Goal: Information Seeking & Learning: Check status

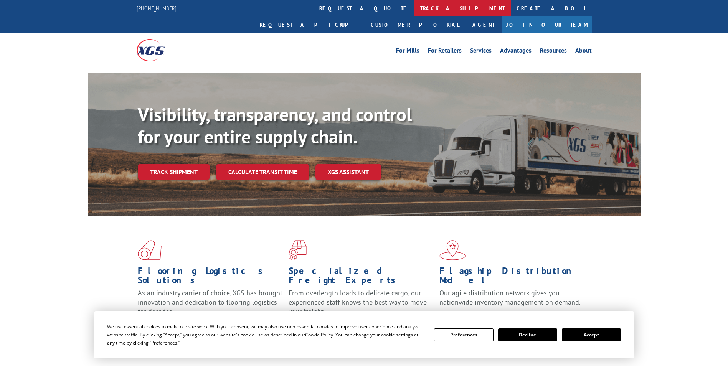
click at [414, 9] on link "track a shipment" at bounding box center [462, 8] width 96 height 17
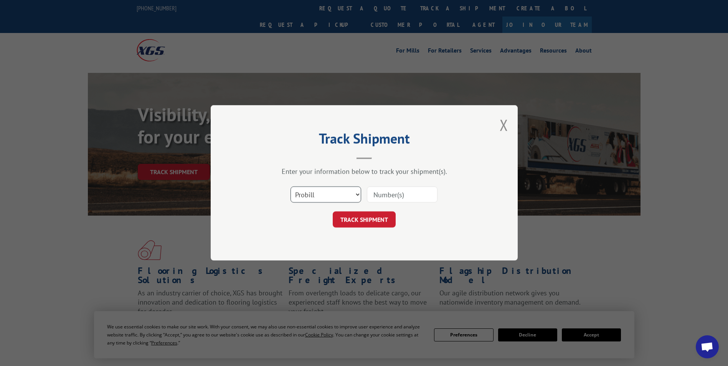
click at [351, 195] on select "Select category... Probill BOL PO" at bounding box center [325, 195] width 71 height 16
select select "bol"
click at [290, 187] on select "Select category... Probill BOL PO" at bounding box center [325, 195] width 71 height 16
paste input "CP-029607.A"
type input "CP-029607.A"
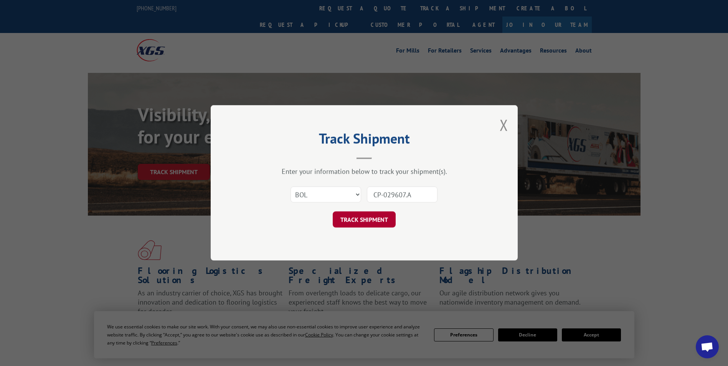
click at [380, 220] on button "TRACK SHIPMENT" at bounding box center [364, 220] width 63 height 16
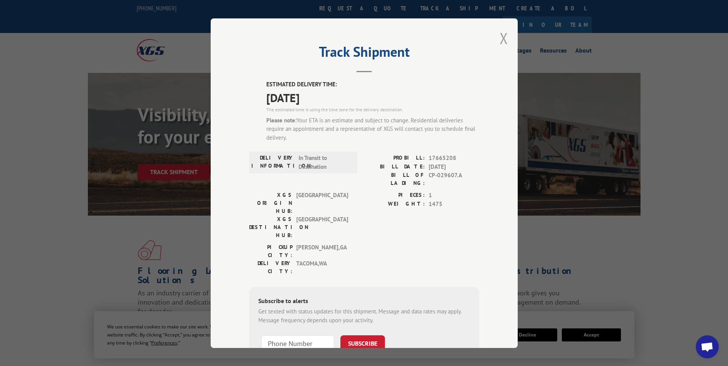
click at [501, 39] on button "Close modal" at bounding box center [504, 38] width 8 height 20
